Goal: Information Seeking & Learning: Understand process/instructions

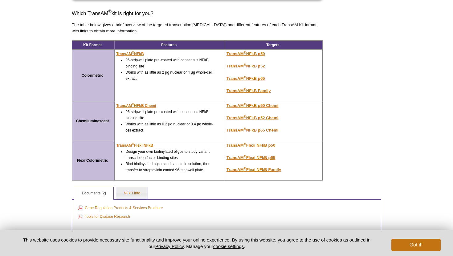
scroll to position [114, 0]
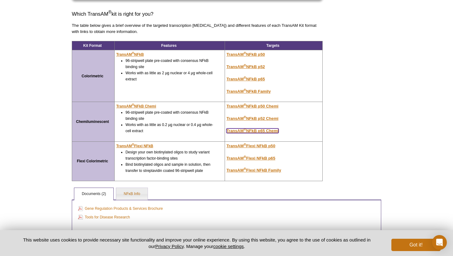
click at [255, 129] on u "TransAM ® NFkB p65 Chemi" at bounding box center [253, 131] width 52 height 5
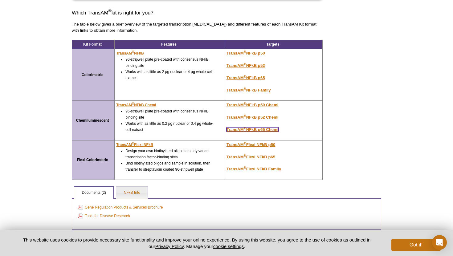
scroll to position [113, 0]
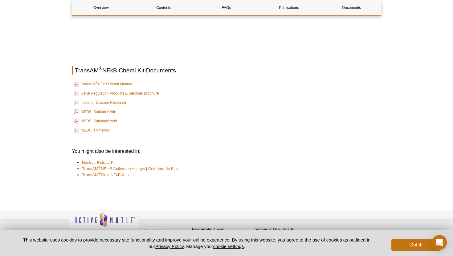
scroll to position [1373, 0]
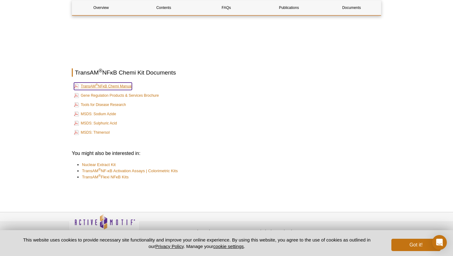
click at [113, 83] on link "TransAM ® NFκB Chemi Manual" at bounding box center [103, 86] width 58 height 7
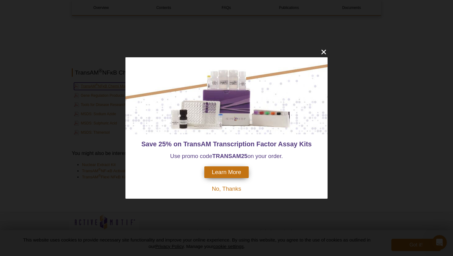
scroll to position [0, 0]
click at [318, 52] on div "Save 25% on TransAM Transcription Factor Assay Kits Use promo code TRANSAM 25 o…" at bounding box center [226, 128] width 453 height 256
